Goal: Check status: Check status

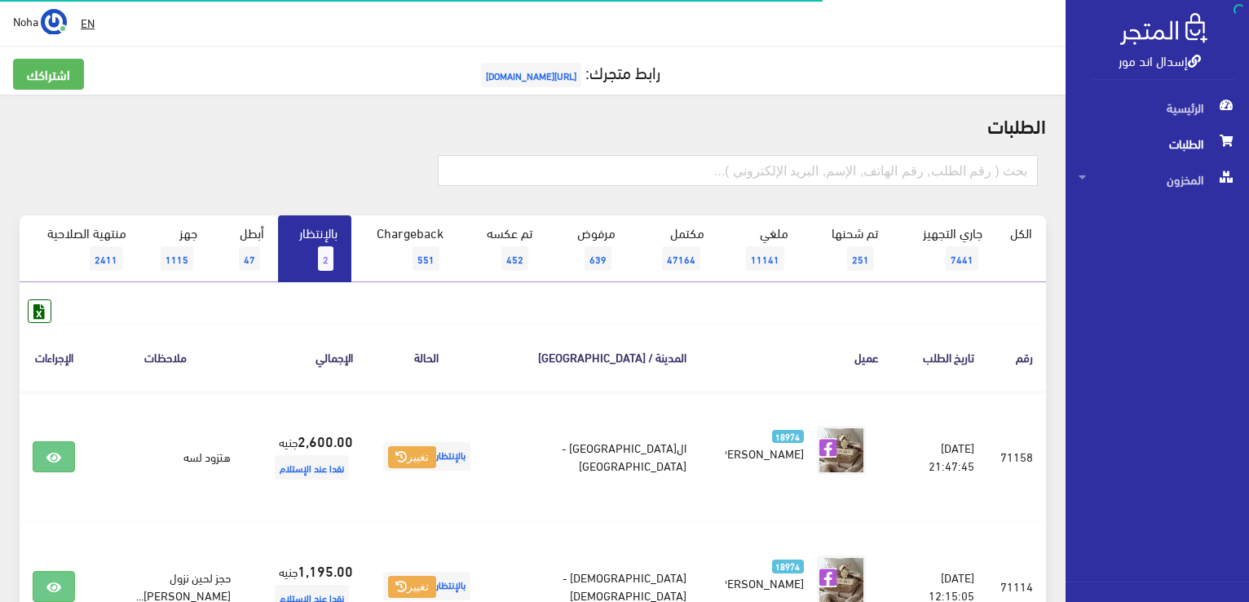
click at [324, 255] on span "2" at bounding box center [325, 258] width 15 height 24
click at [320, 250] on span "2" at bounding box center [325, 258] width 15 height 24
click at [897, 170] on input "text" at bounding box center [738, 170] width 600 height 31
click at [969, 173] on input "text" at bounding box center [738, 170] width 600 height 31
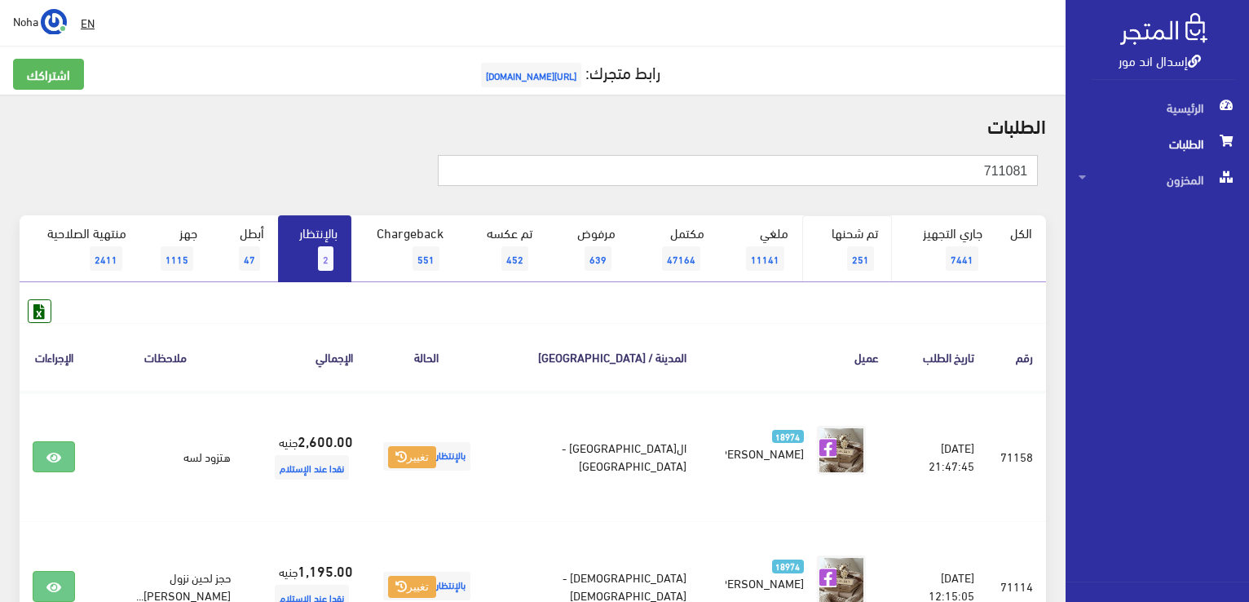
type input "711081"
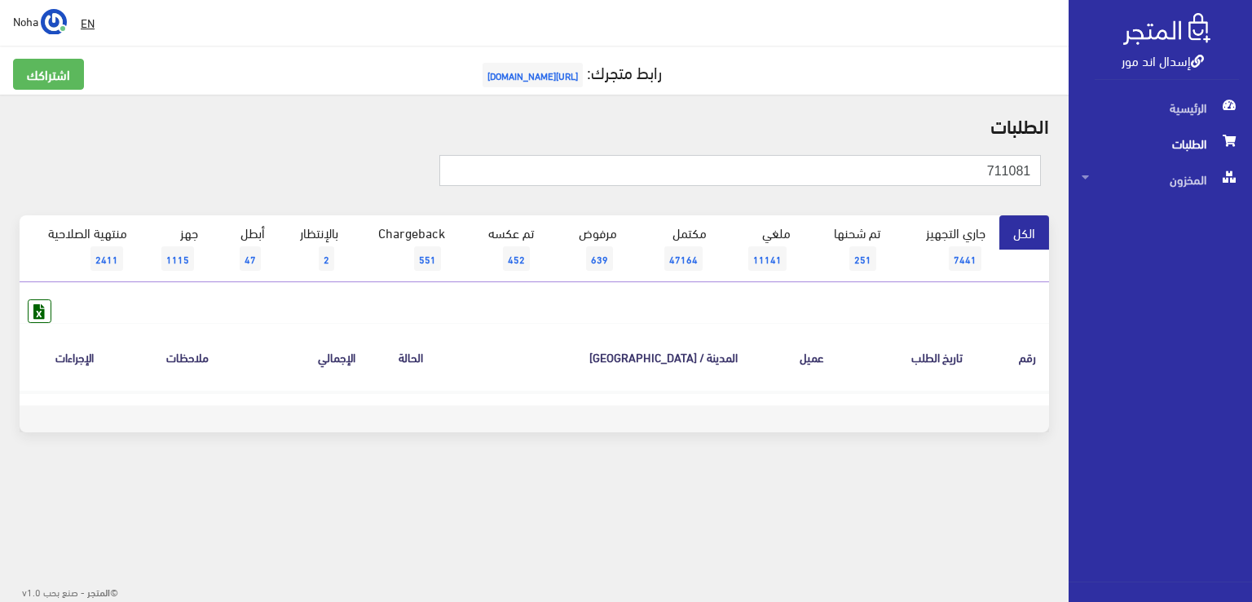
click at [1001, 170] on input "711081" at bounding box center [741, 170] width 603 height 31
click at [972, 174] on input "71081" at bounding box center [741, 170] width 603 height 31
type input "71081"
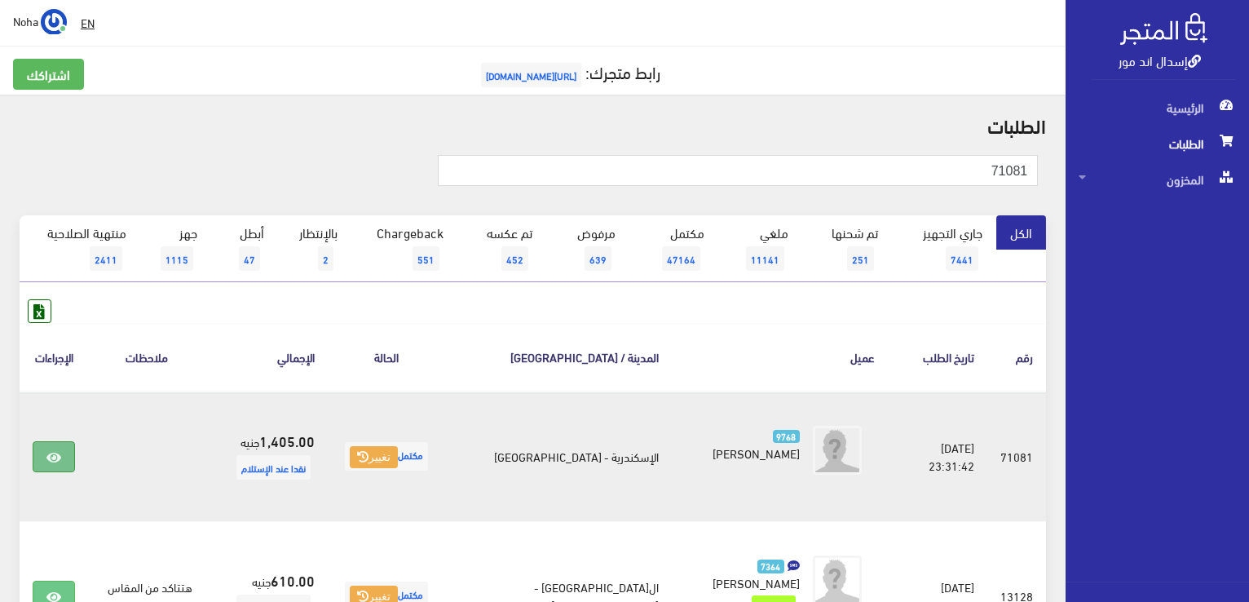
click at [53, 454] on icon at bounding box center [53, 457] width 15 height 13
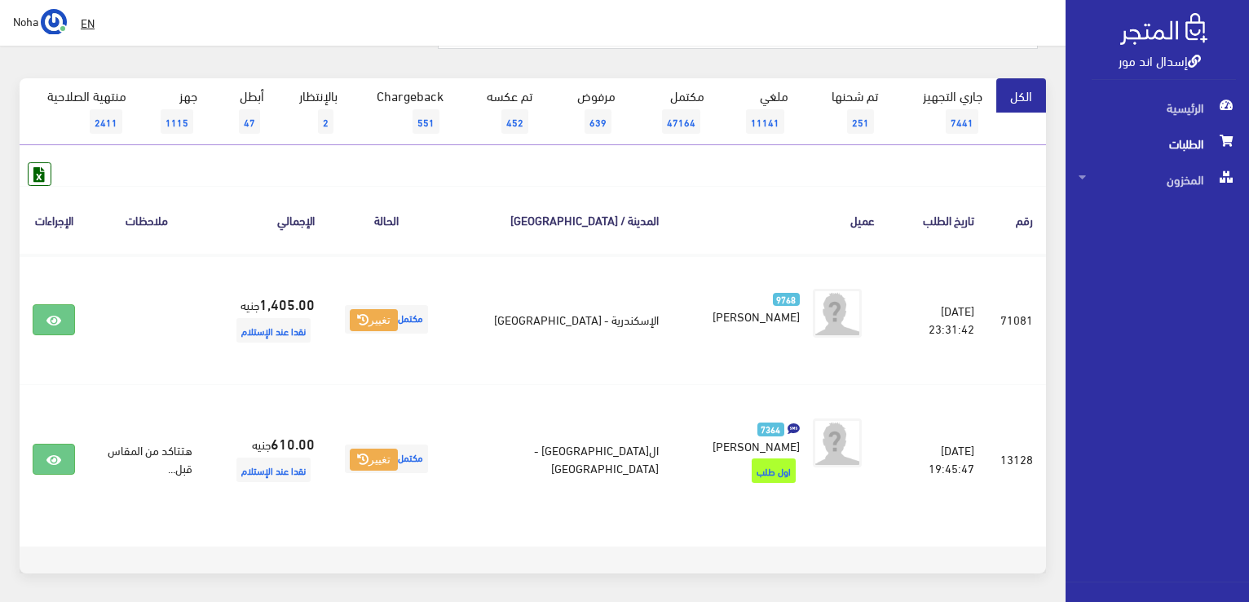
scroll to position [163, 0]
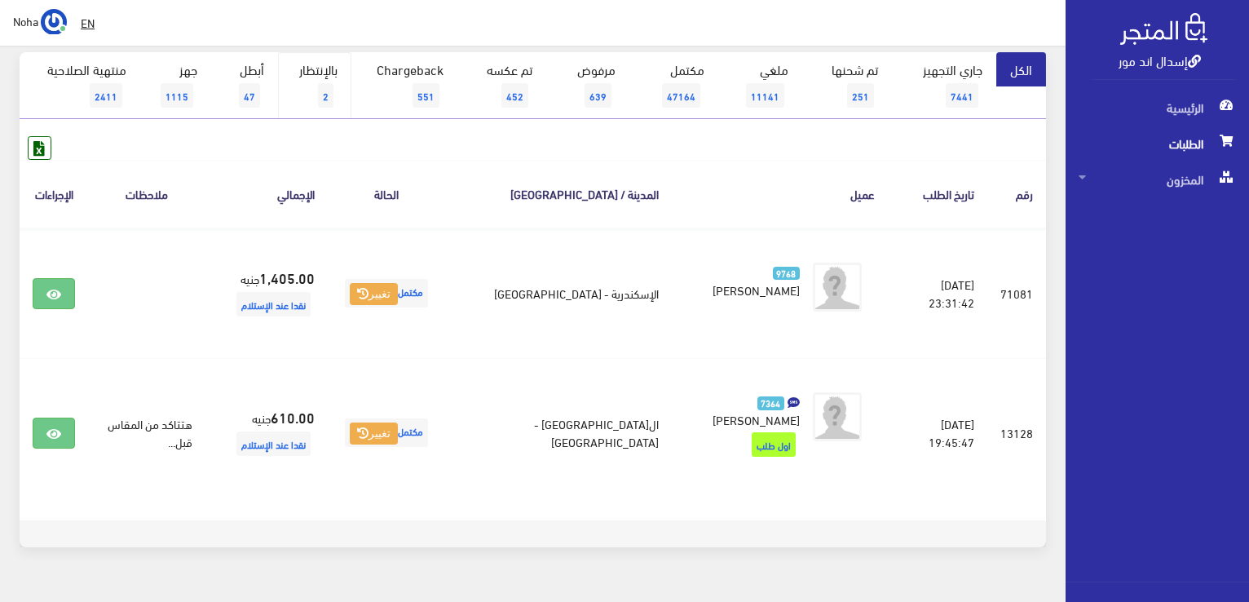
click at [325, 79] on link "بالإنتظار 2" at bounding box center [314, 85] width 73 height 67
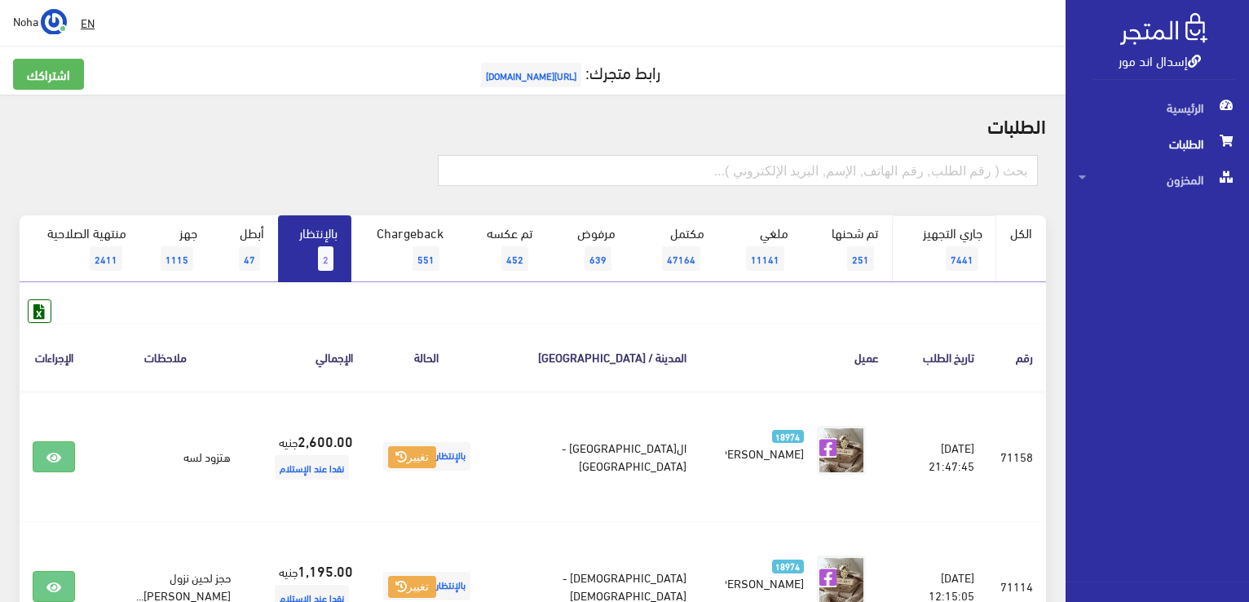
click at [956, 254] on span "7441" at bounding box center [962, 258] width 33 height 24
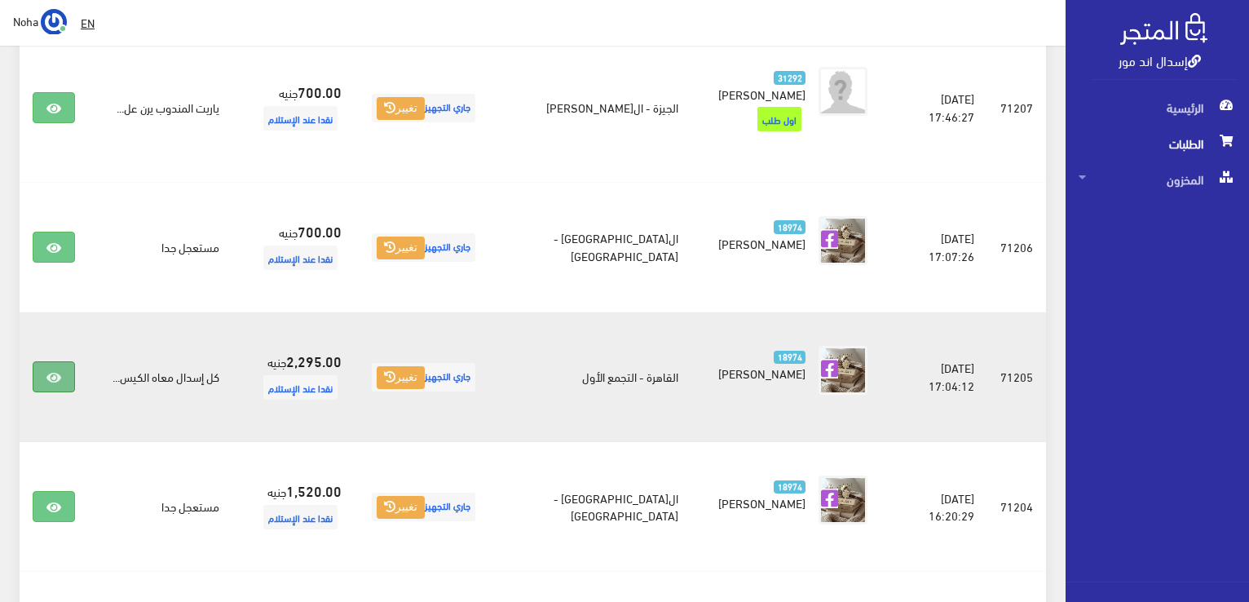
scroll to position [978, 0]
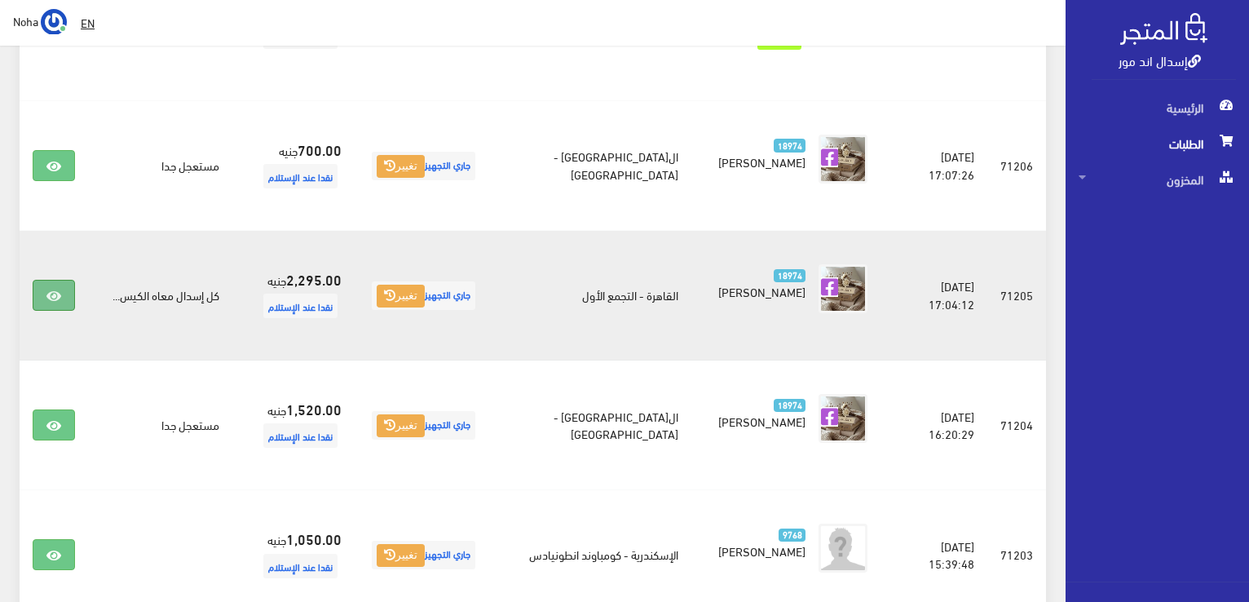
click at [47, 289] on icon at bounding box center [53, 295] width 15 height 13
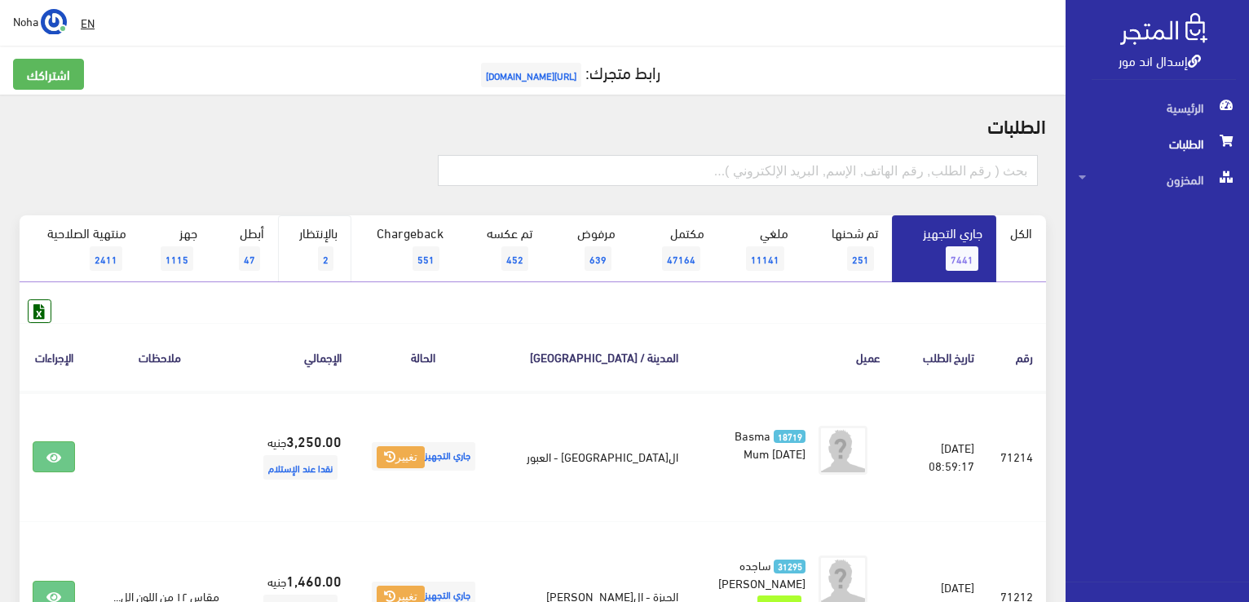
click at [323, 255] on span "2" at bounding box center [325, 258] width 15 height 24
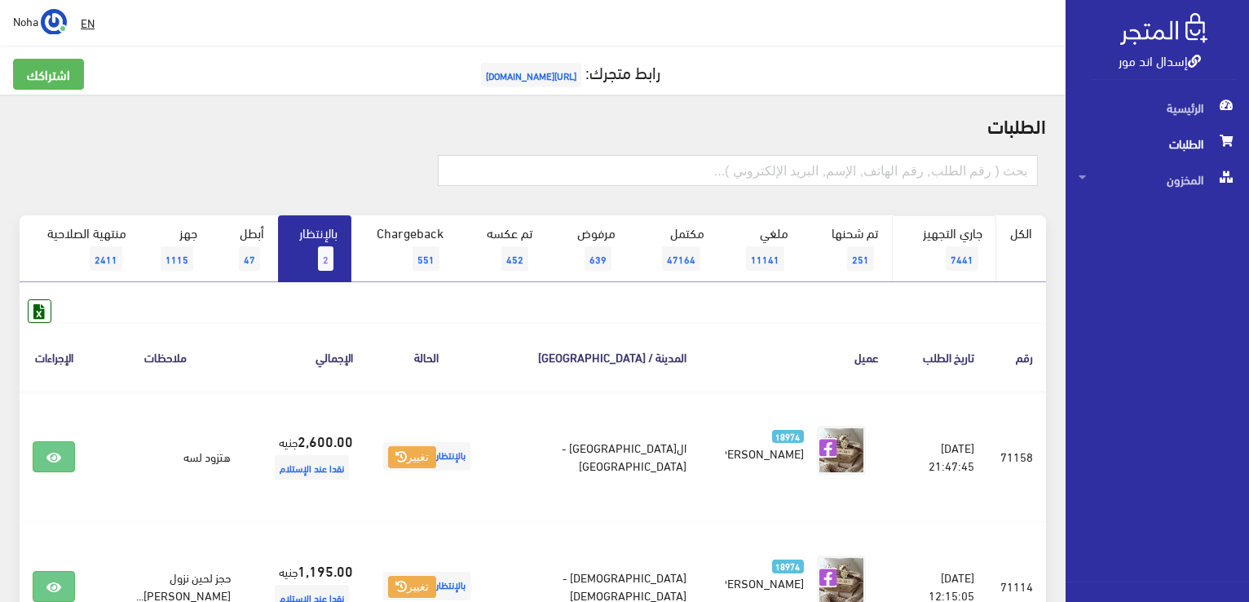
click at [956, 251] on span "7441" at bounding box center [962, 258] width 33 height 24
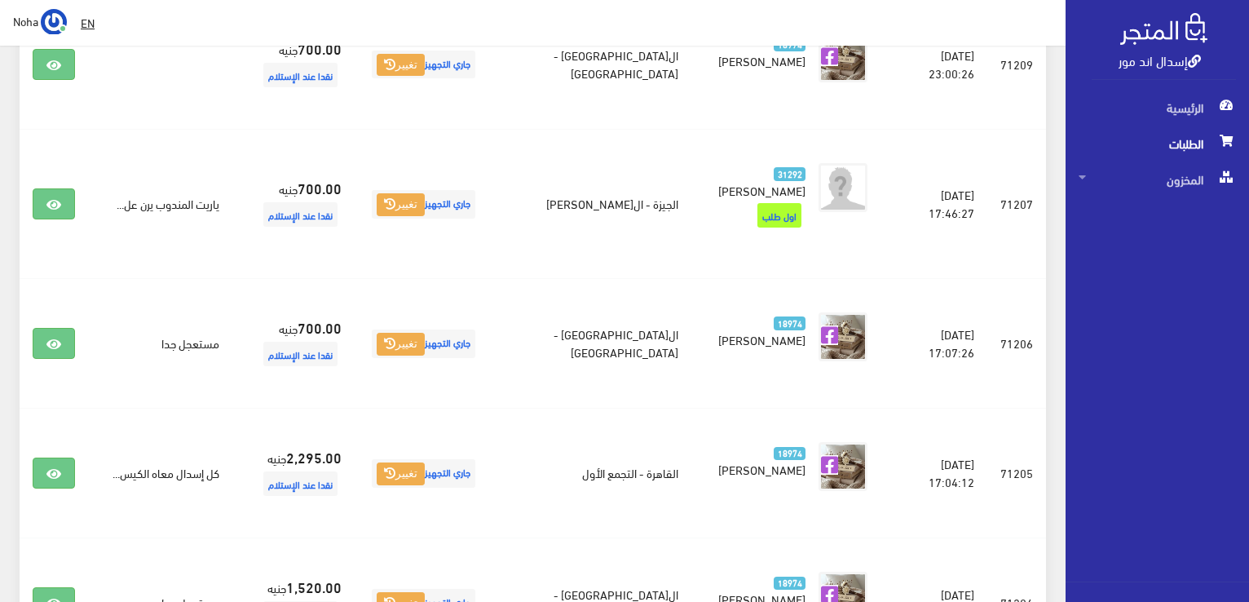
scroll to position [897, 0]
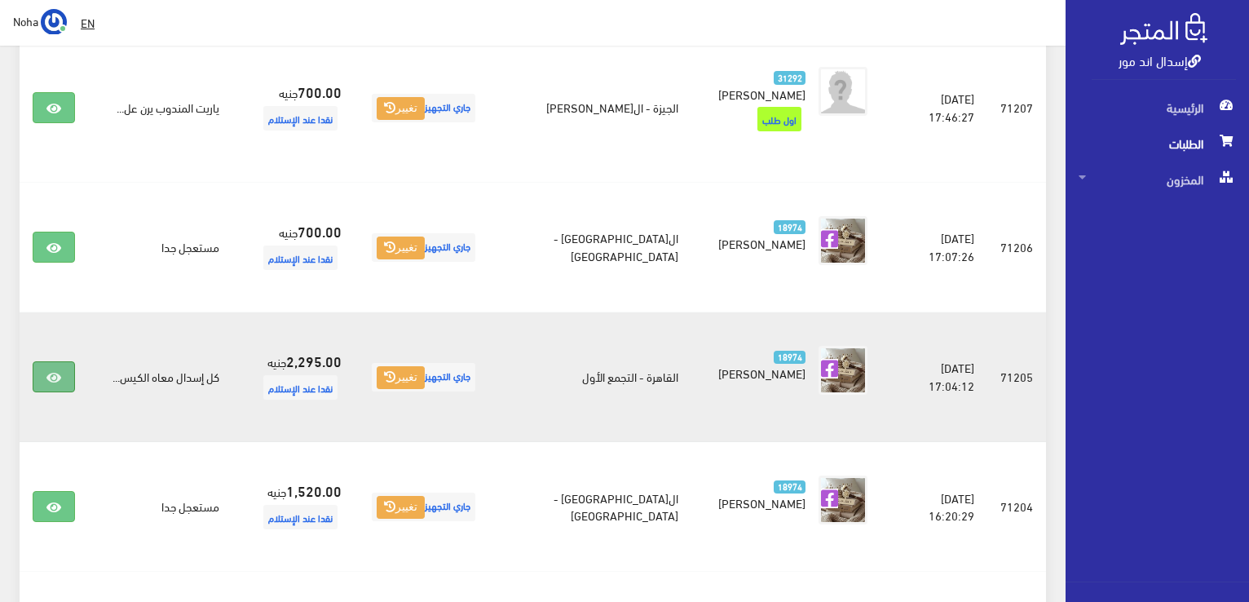
click at [56, 371] on icon at bounding box center [53, 377] width 15 height 13
